Goal: Check status: Check status

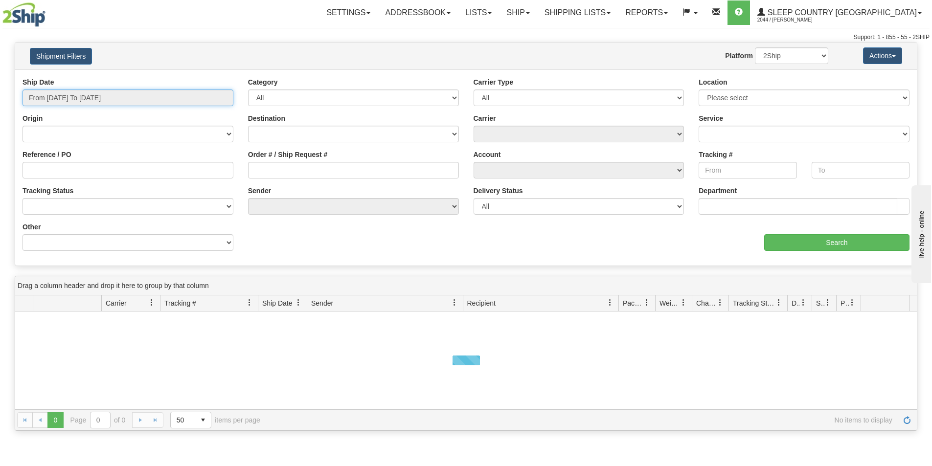
click at [143, 95] on input "From [DATE] To [DATE]" at bounding box center [128, 98] width 211 height 17
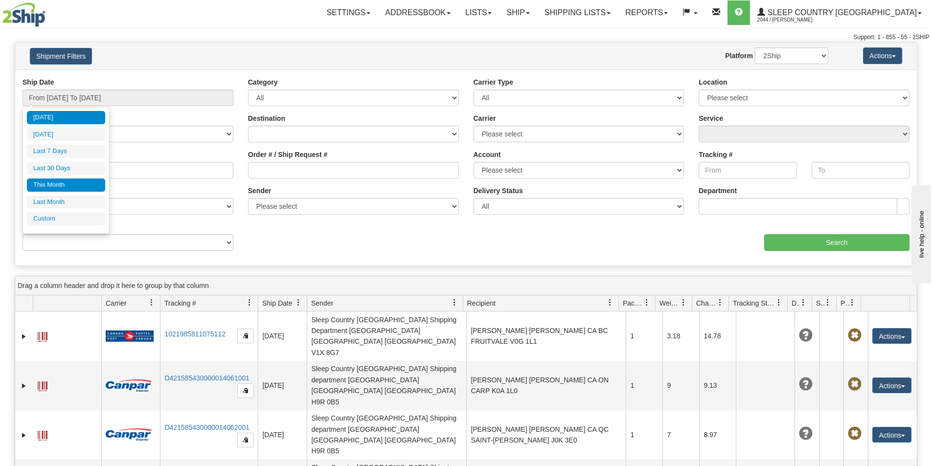
click at [66, 183] on li "This Month" at bounding box center [66, 185] width 78 height 13
type input "From [DATE] To [DATE]"
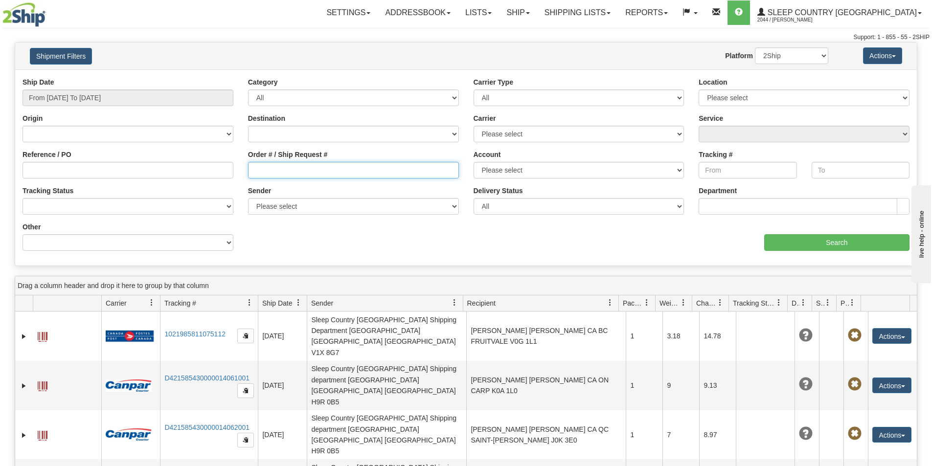
click at [254, 168] on input "Order # / Ship Request #" at bounding box center [353, 170] width 211 height 17
paste input "9002I103291"
type input "9002I103291"
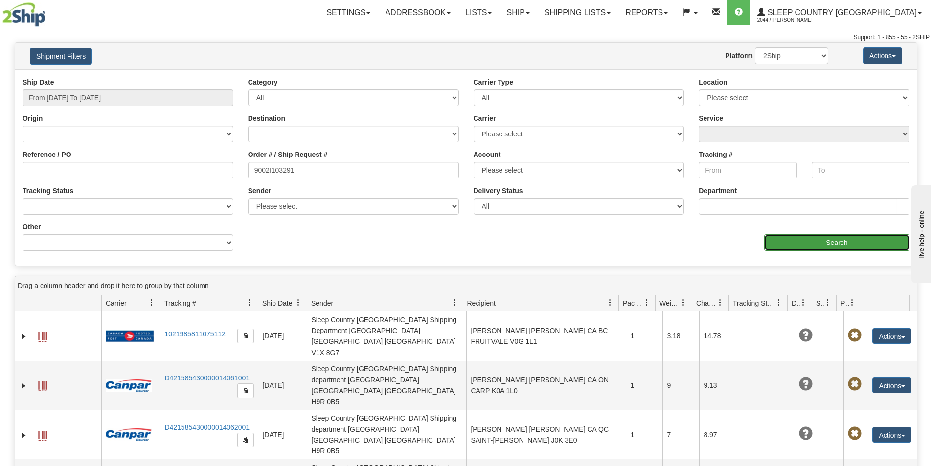
click at [842, 236] on input "Search" at bounding box center [836, 242] width 145 height 17
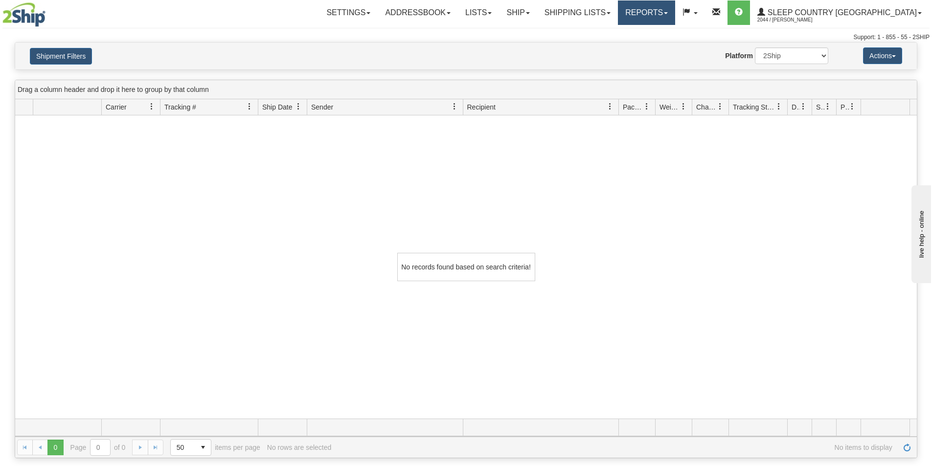
click at [675, 11] on link "Reports" at bounding box center [646, 12] width 57 height 24
